Goal: Navigation & Orientation: Find specific page/section

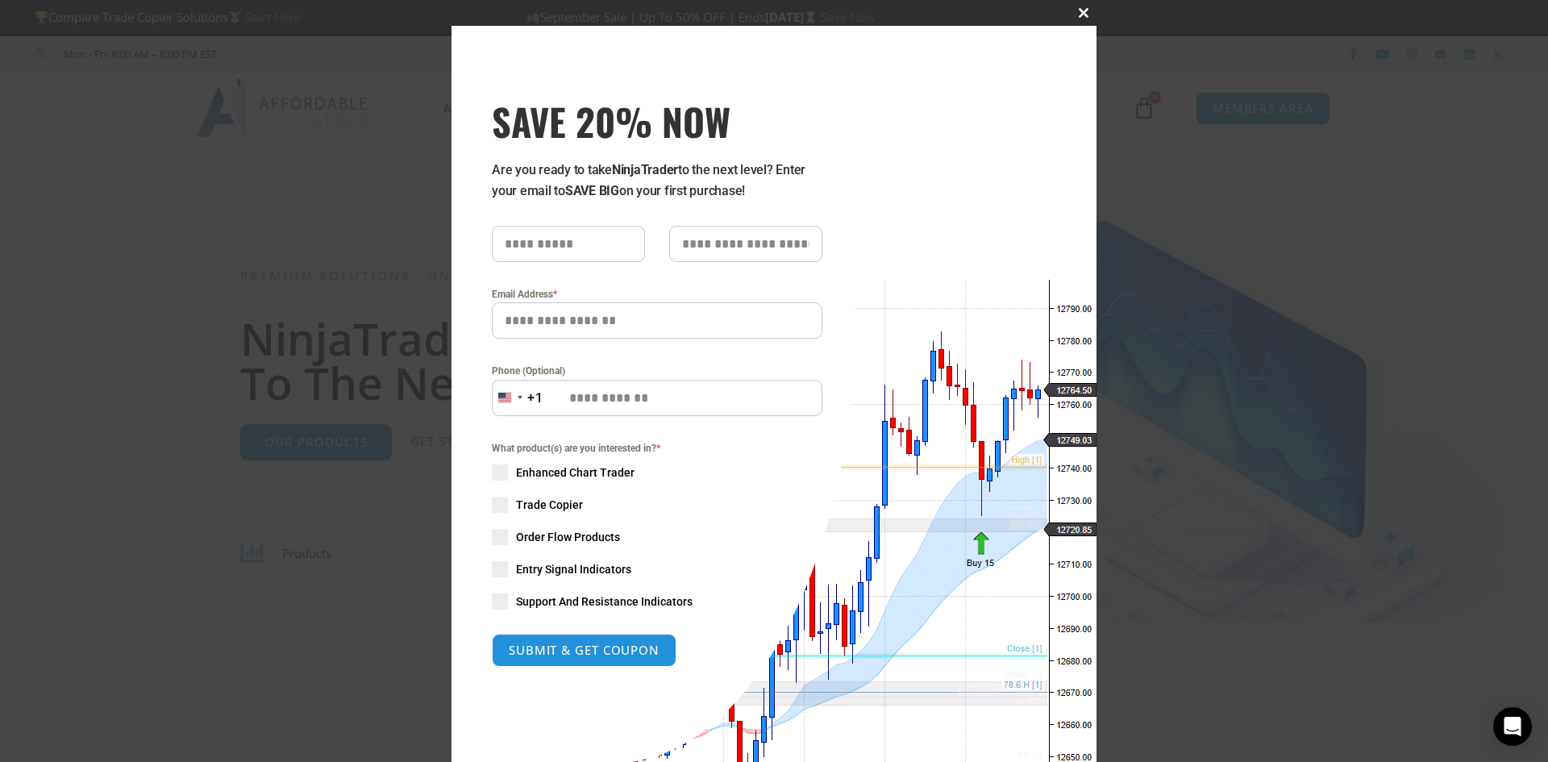
click at [1076, 19] on button "Close this module" at bounding box center [1084, 13] width 26 height 26
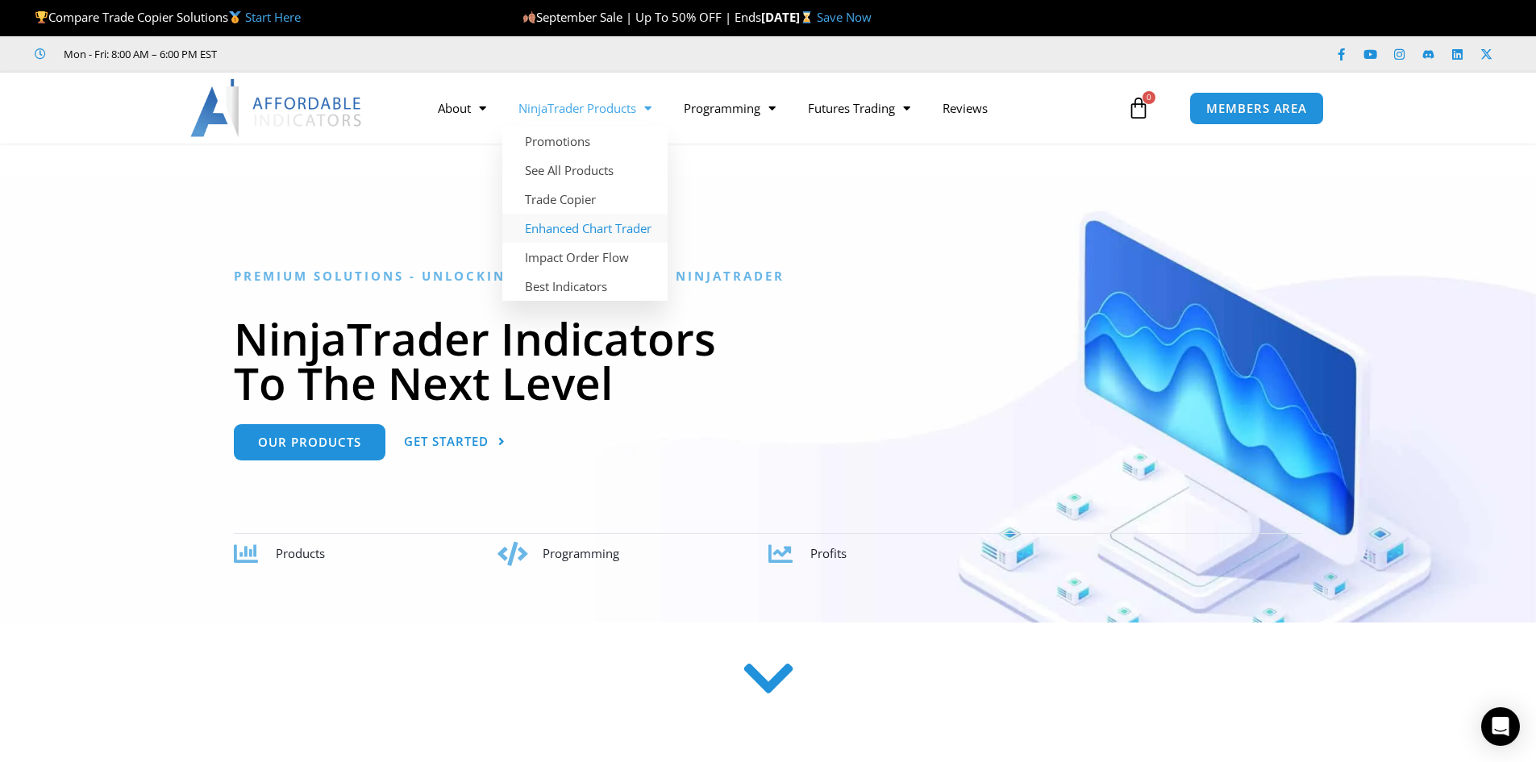
click at [551, 229] on link "Enhanced Chart Trader" at bounding box center [584, 228] width 165 height 29
